Goal: Communication & Community: Answer question/provide support

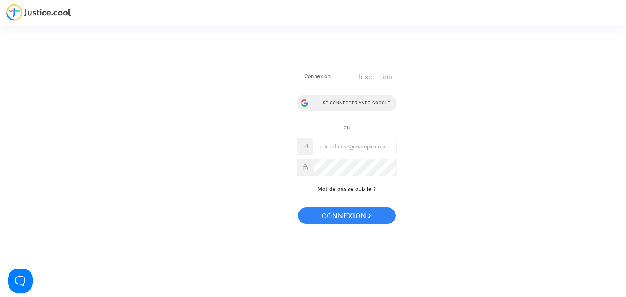
click at [373, 104] on div "Se connecter avec Google" at bounding box center [346, 103] width 100 height 16
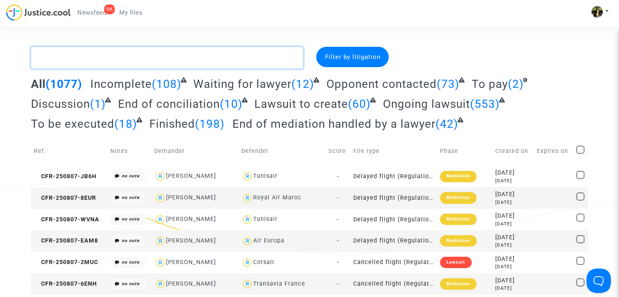
click at [147, 59] on textarea at bounding box center [167, 58] width 272 height 22
paste textarea "Koulibaly"
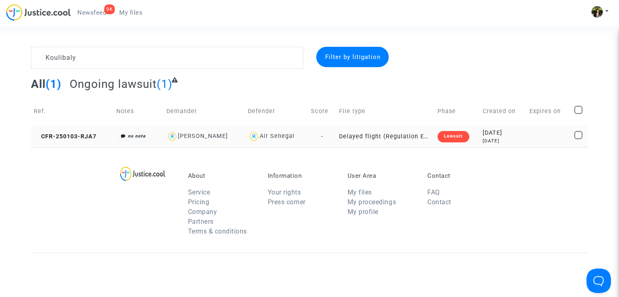
click at [395, 139] on td "Delayed flight (Regulation EC 261/2004)" at bounding box center [385, 137] width 99 height 22
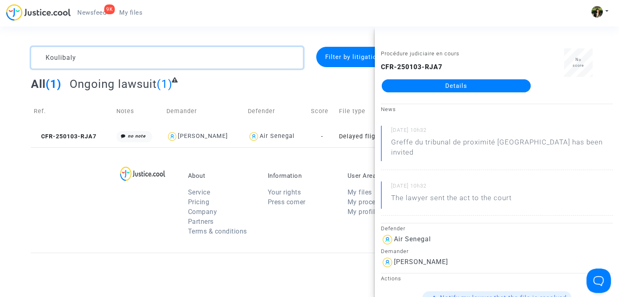
click at [249, 59] on textarea at bounding box center [167, 58] width 272 height 22
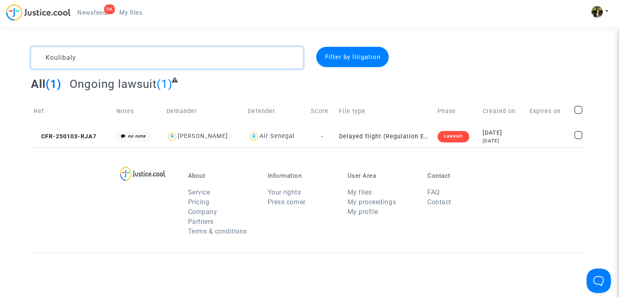
click at [249, 59] on textarea at bounding box center [167, 58] width 272 height 22
paste textarea "Ouzrara"
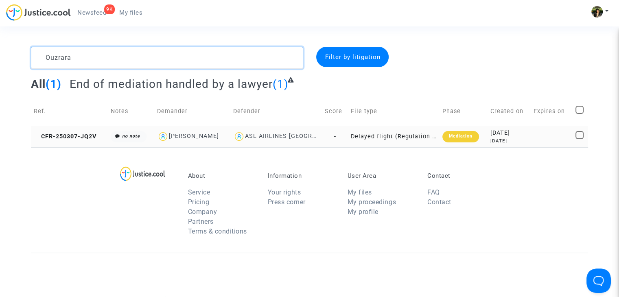
type textarea "Ouzrara"
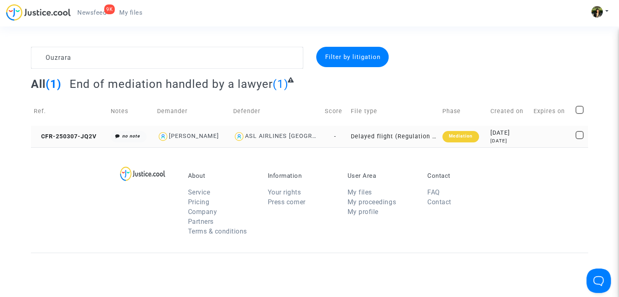
click at [377, 139] on td "Delayed flight (Regulation EC 261/2004)" at bounding box center [394, 137] width 92 height 22
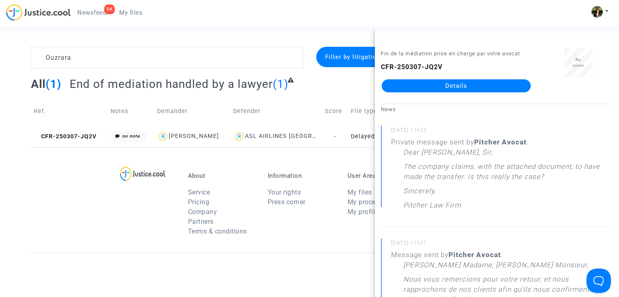
click at [465, 88] on link "Details" at bounding box center [456, 85] width 149 height 13
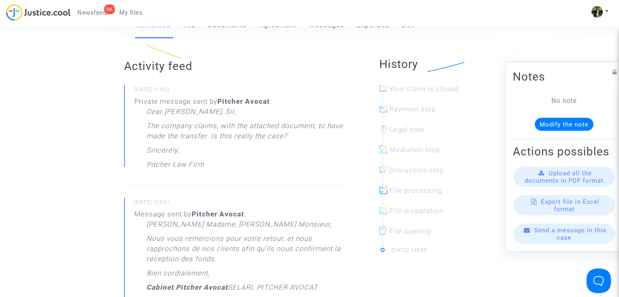
scroll to position [41, 0]
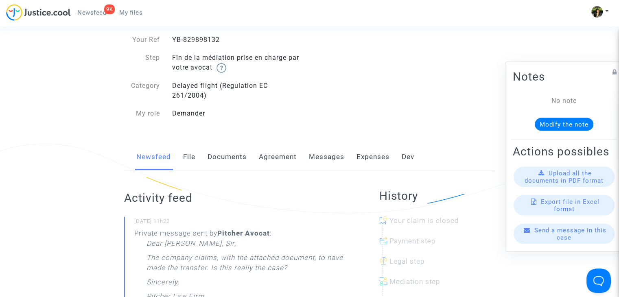
click at [575, 238] on span "Send a message in this case" at bounding box center [571, 234] width 72 height 15
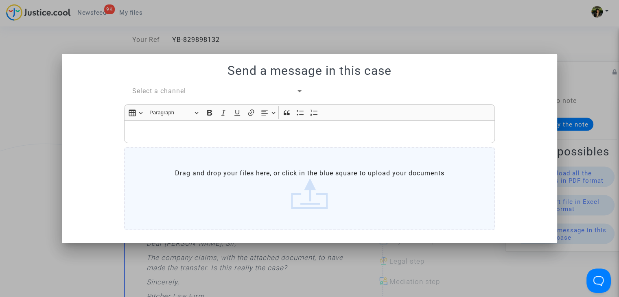
click at [239, 131] on p "Rich Text Editor, main" at bounding box center [310, 132] width 362 height 10
click at [147, 88] on span "Select a channel" at bounding box center [159, 91] width 54 height 8
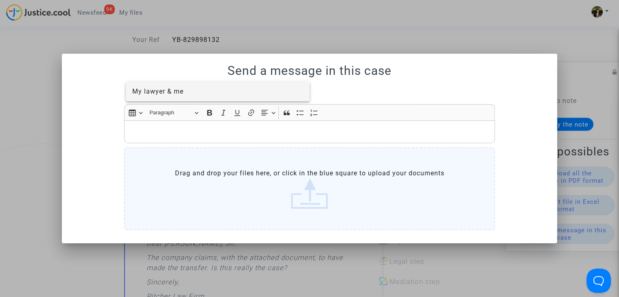
click at [155, 89] on span "My lawyer & me" at bounding box center [157, 92] width 51 height 8
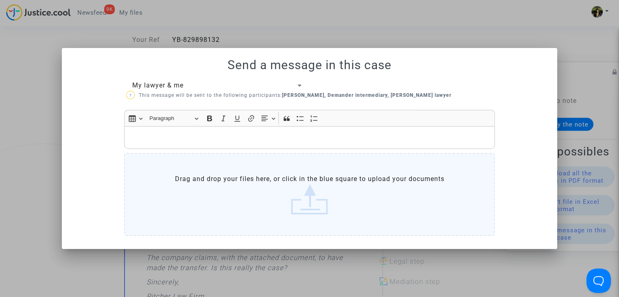
click at [172, 138] on p "Rich Text Editor, main" at bounding box center [310, 137] width 362 height 10
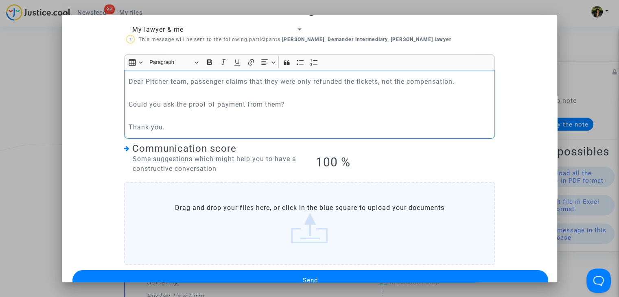
scroll to position [42, 0]
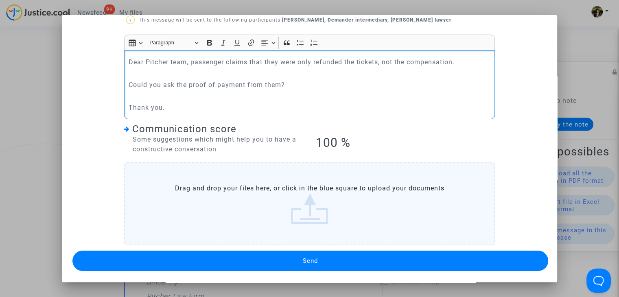
click at [276, 263] on button "Send" at bounding box center [310, 261] width 476 height 20
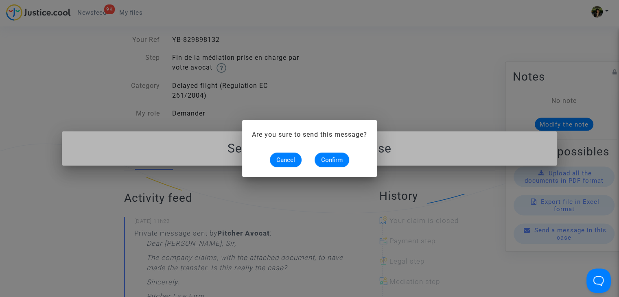
scroll to position [0, 0]
click at [335, 160] on span "Confirm" at bounding box center [332, 159] width 22 height 7
